Goal: Find specific page/section: Find specific page/section

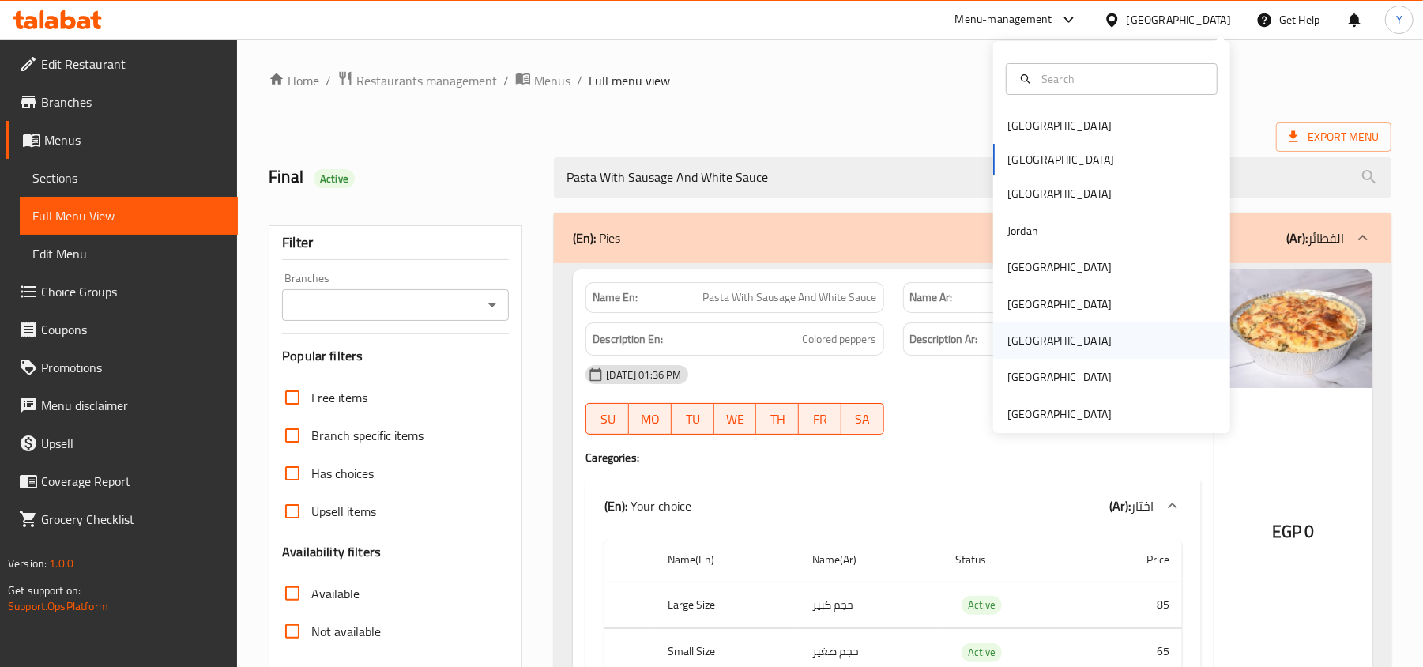
click at [1045, 335] on div "[GEOGRAPHIC_DATA]" at bounding box center [1111, 340] width 237 height 36
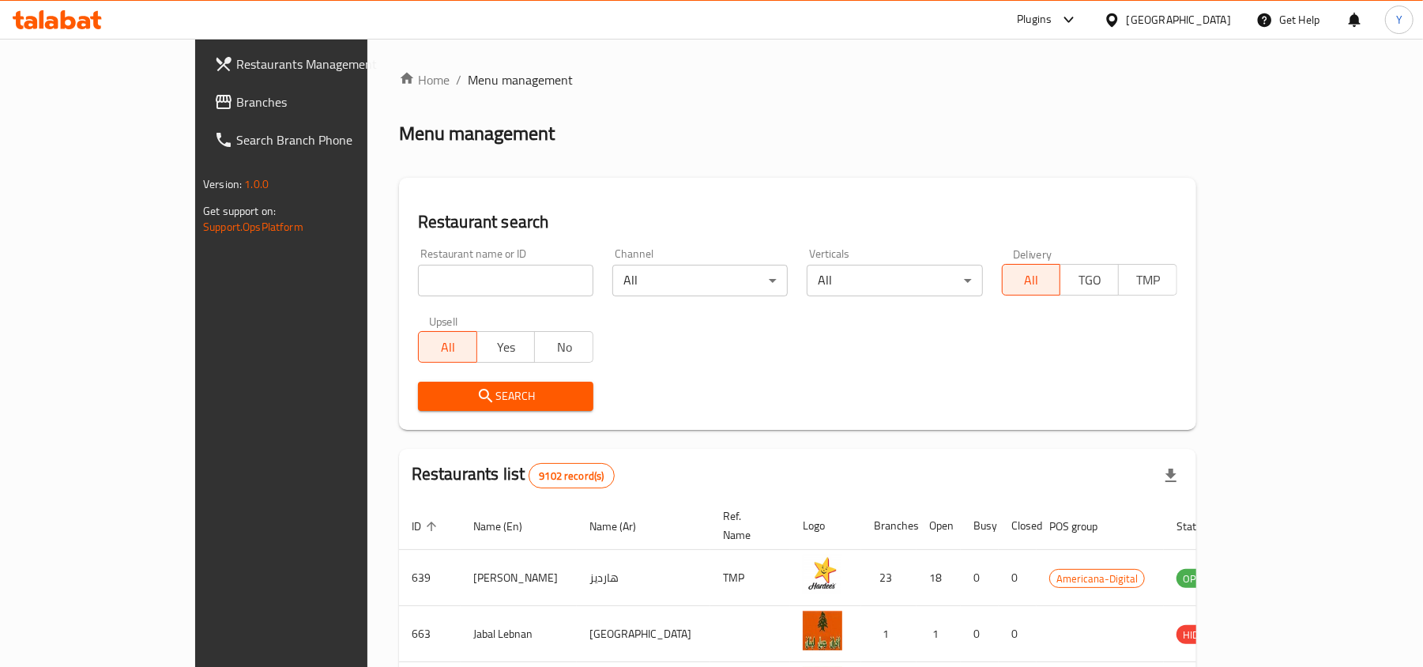
click at [1078, 19] on icon at bounding box center [1069, 19] width 19 height 19
click at [1016, 109] on div "Global Quality Control Center" at bounding box center [1001, 106] width 138 height 17
